Goal: Information Seeking & Learning: Learn about a topic

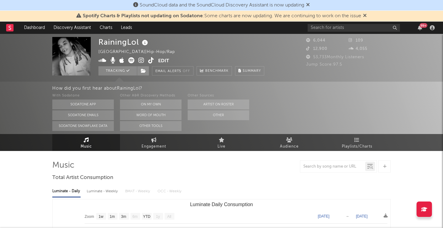
select select "1w"
click at [368, 23] on div "99 +" at bounding box center [372, 28] width 129 height 12
click at [365, 27] on input "text" at bounding box center [354, 28] width 92 height 8
type input "[PERSON_NAME]"
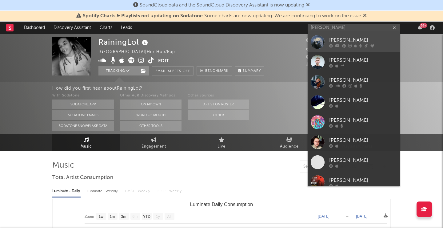
click at [336, 39] on div "[PERSON_NAME]" at bounding box center [363, 39] width 68 height 7
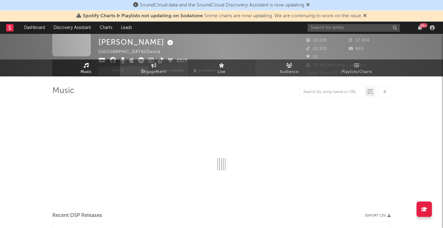
select select "6m"
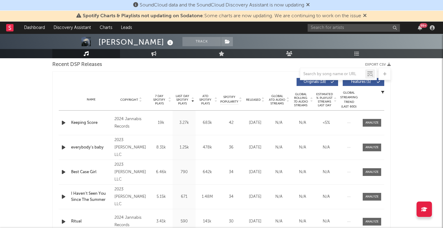
scroll to position [220, 0]
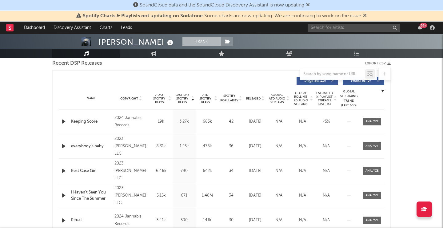
click at [183, 42] on button "Track" at bounding box center [202, 41] width 38 height 9
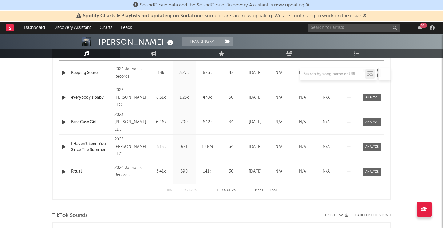
select select "6m"
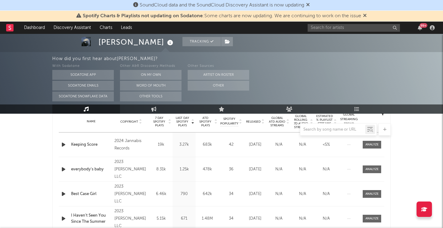
scroll to position [251, 0]
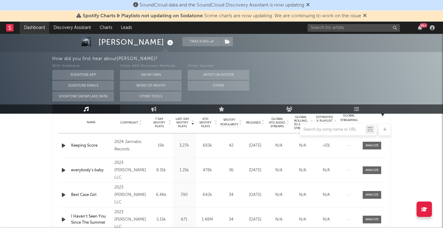
click at [37, 28] on link "Dashboard" at bounding box center [35, 28] width 30 height 12
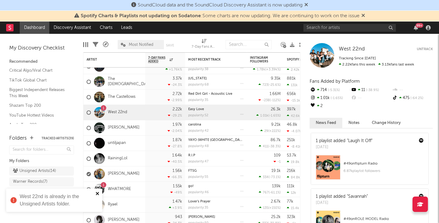
click at [96, 195] on icon "close" at bounding box center [97, 193] width 3 height 3
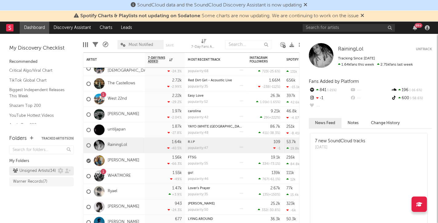
click at [55, 172] on div "Unsigned Artists ( 14 )" at bounding box center [34, 170] width 43 height 7
